Goal: Task Accomplishment & Management: Use online tool/utility

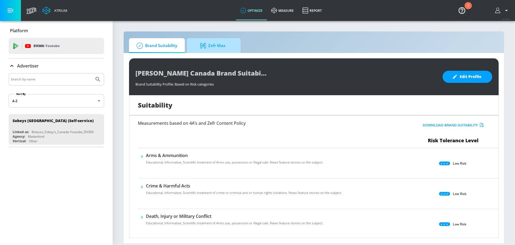
click at [216, 52] on span "Zefr Max" at bounding box center [212, 45] width 41 height 13
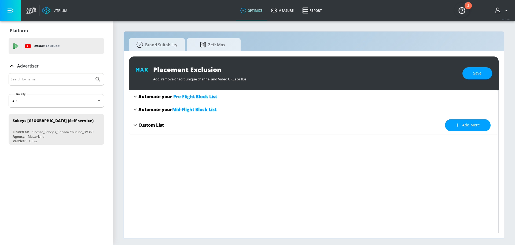
click at [143, 124] on div "Custom List" at bounding box center [152, 125] width 26 height 6
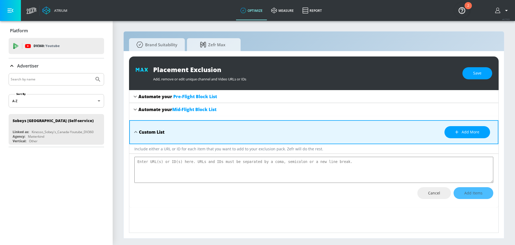
click at [136, 130] on icon at bounding box center [136, 132] width 6 height 6
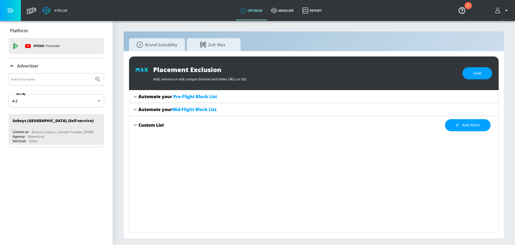
click at [137, 109] on icon at bounding box center [135, 109] width 6 height 6
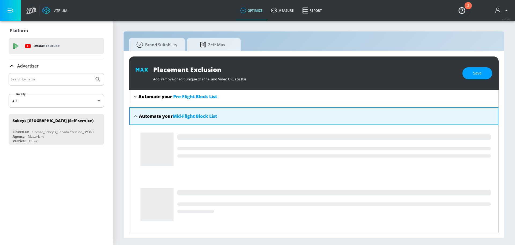
click at [137, 109] on div "Automate your Mid-Flight Block List" at bounding box center [313, 116] width 369 height 18
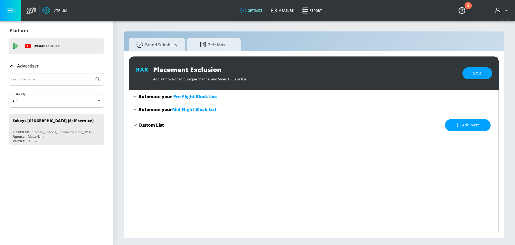
click at [137, 96] on icon at bounding box center [135, 96] width 6 height 6
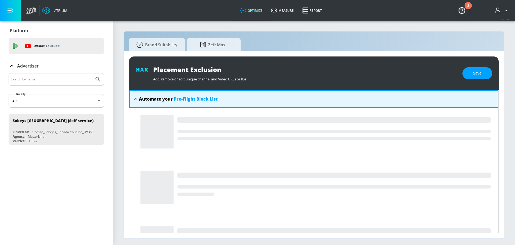
click at [137, 96] on icon at bounding box center [136, 99] width 6 height 6
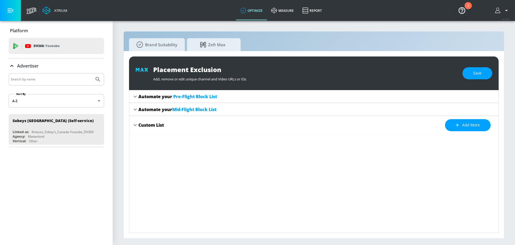
type textarea "x"
